Goal: Book appointment/travel/reservation

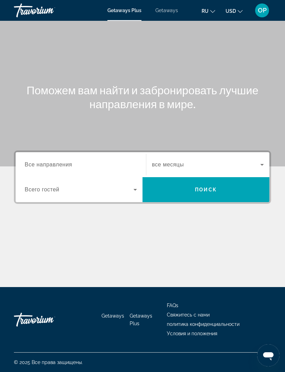
click at [40, 162] on span "Все направления" at bounding box center [49, 165] width 48 height 6
click at [40, 161] on input "Destination Все направления" at bounding box center [81, 165] width 112 height 8
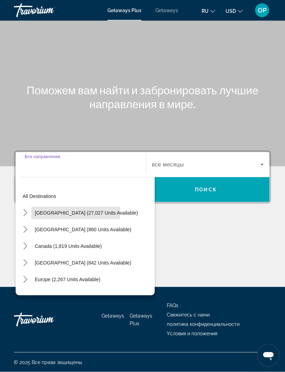
scroll to position [22, 0]
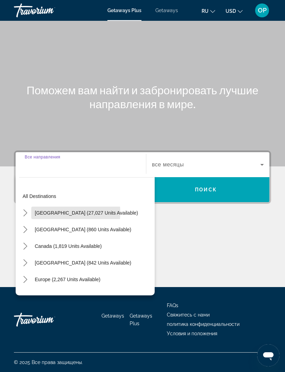
click at [37, 210] on span "[GEOGRAPHIC_DATA] (27,027 units available)" at bounding box center [86, 213] width 103 height 6
type input "**********"
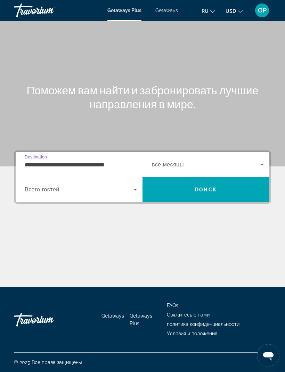
click at [39, 155] on span "Destination" at bounding box center [36, 157] width 22 height 5
click at [39, 161] on input "**********" at bounding box center [81, 165] width 112 height 8
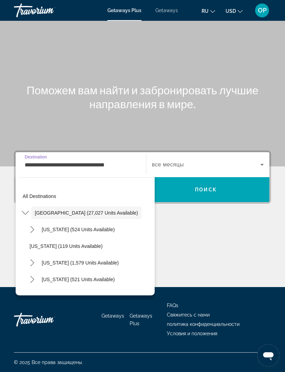
click at [40, 155] on span "Destination" at bounding box center [36, 157] width 22 height 5
click at [40, 161] on input "**********" at bounding box center [81, 165] width 112 height 8
click at [165, 12] on span "Getaways" at bounding box center [166, 11] width 23 height 6
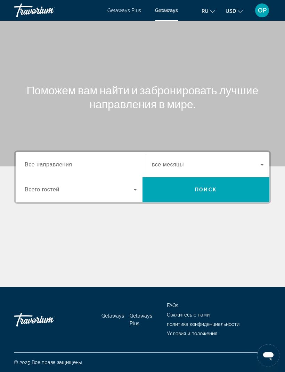
click at [38, 165] on span "Все направления" at bounding box center [49, 165] width 48 height 6
click at [38, 165] on input "Destination Все направления" at bounding box center [81, 165] width 112 height 8
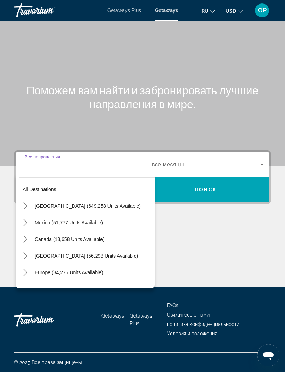
scroll to position [22, 0]
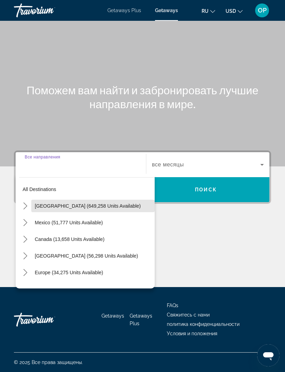
click at [42, 203] on span "[GEOGRAPHIC_DATA] (649,258 units available)" at bounding box center [88, 206] width 106 height 6
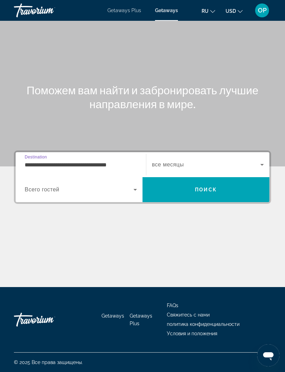
click at [36, 161] on input "**********" at bounding box center [81, 165] width 112 height 8
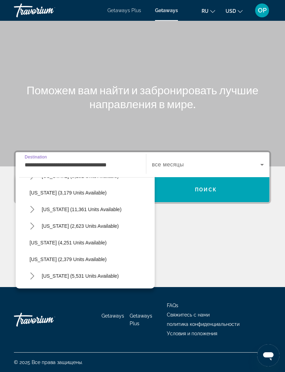
scroll to position [392, 0]
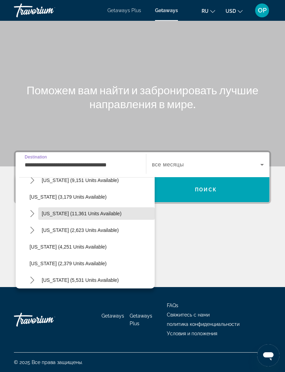
click at [55, 211] on span "[US_STATE] (11,361 units available)" at bounding box center [82, 214] width 80 height 6
type input "**********"
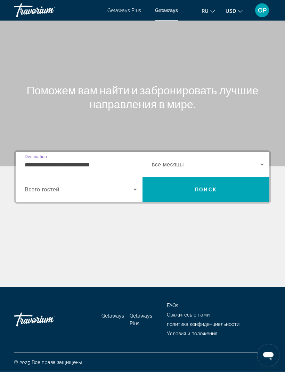
scroll to position [22, 0]
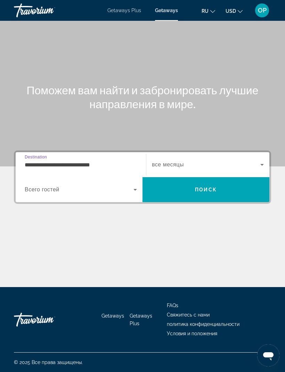
click at [45, 186] on span "Search widget" at bounding box center [79, 190] width 109 height 8
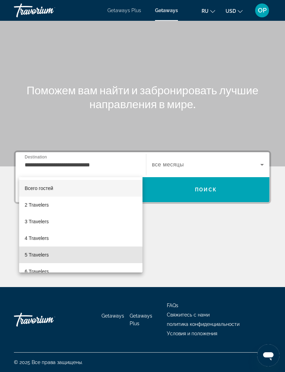
click at [36, 256] on span "5 Travelers" at bounding box center [37, 255] width 24 height 8
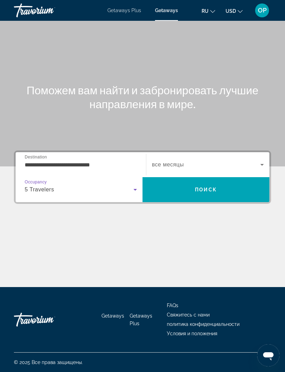
click at [257, 161] on span "Search widget" at bounding box center [206, 165] width 108 height 8
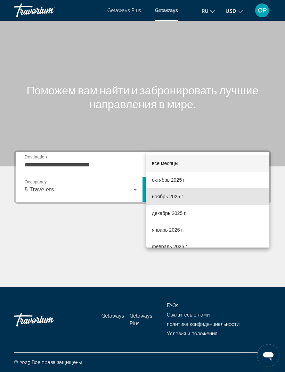
click at [163, 197] on span "ноябрь 2025 г." at bounding box center [168, 197] width 32 height 8
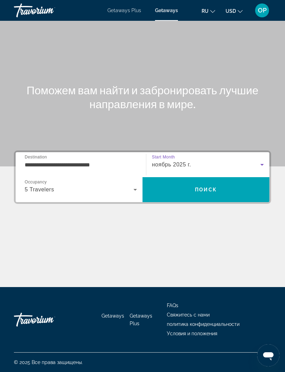
click at [200, 181] on span "Search" at bounding box center [205, 189] width 127 height 17
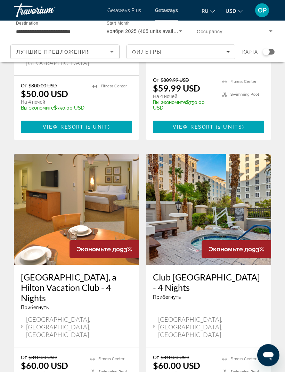
scroll to position [1307, 0]
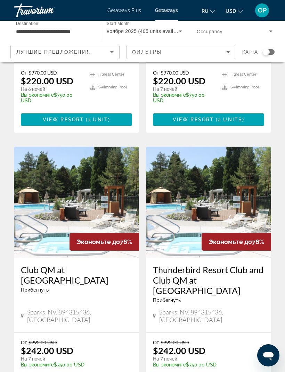
scroll to position [1317, 0]
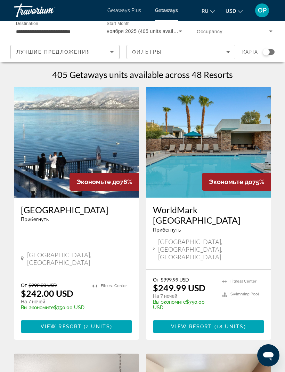
click at [197, 147] on img "Main content" at bounding box center [208, 142] width 125 height 111
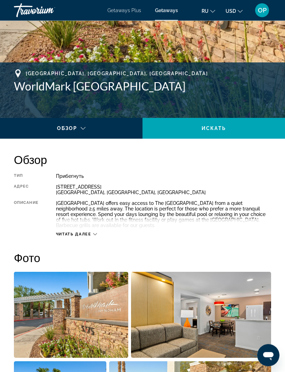
scroll to position [240, 0]
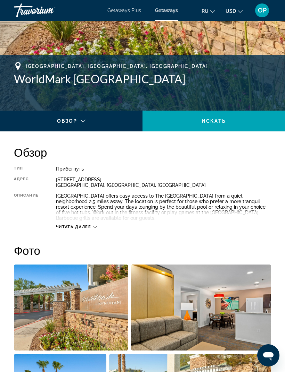
click at [96, 226] on icon "Main content" at bounding box center [95, 227] width 4 height 4
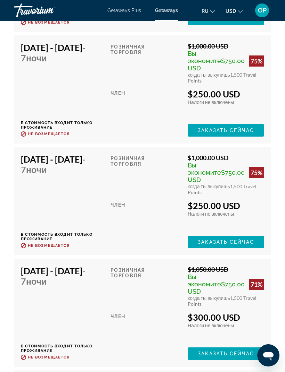
scroll to position [1703, 0]
